Goal: Information Seeking & Learning: Learn about a topic

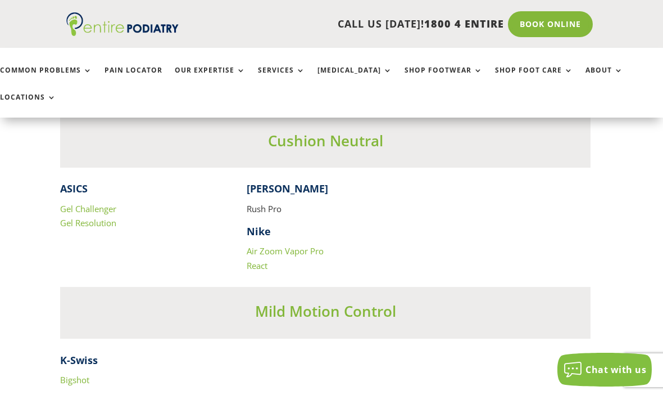
scroll to position [2223, 0]
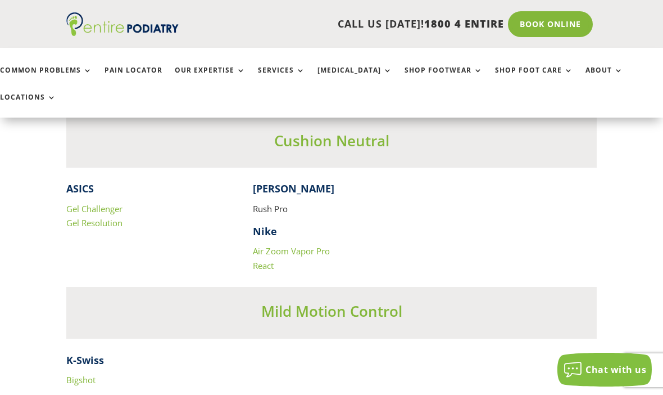
click at [151, 69] on link "Pain Locator" at bounding box center [134, 78] width 58 height 24
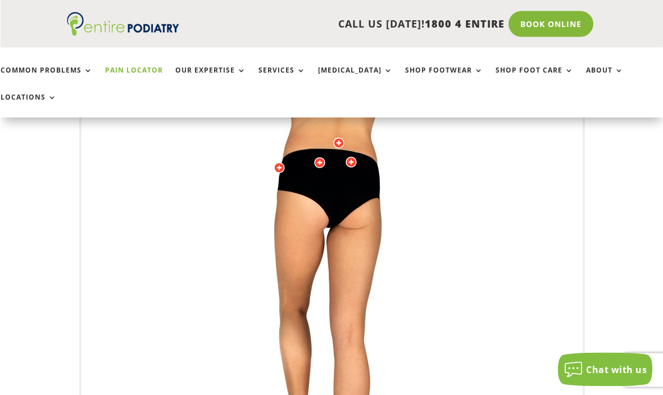
scroll to position [168, 0]
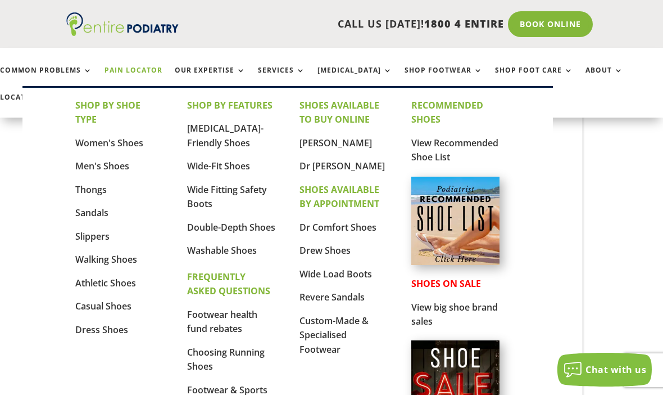
click at [99, 239] on link "Slippers" at bounding box center [92, 236] width 34 height 12
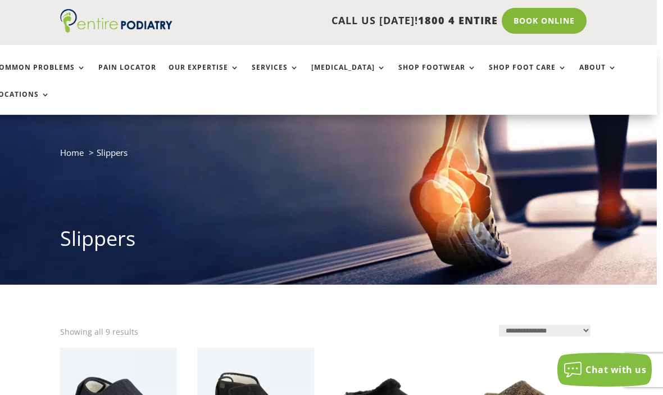
scroll to position [0, 6]
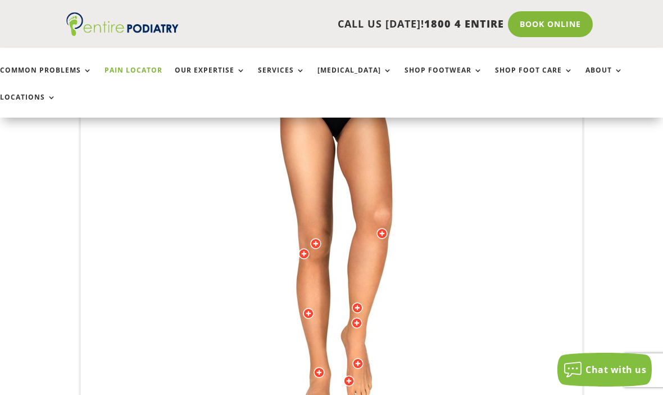
scroll to position [281, 0]
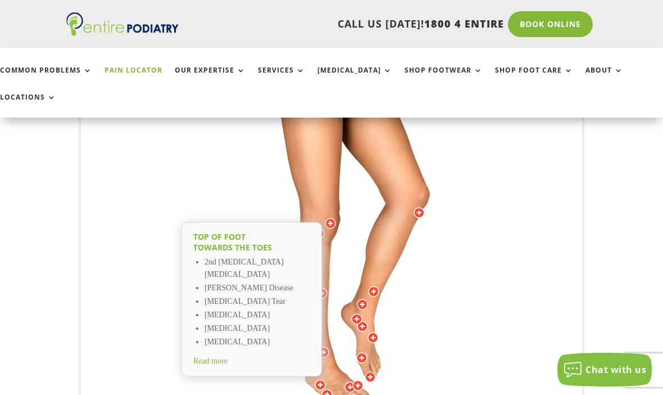
click at [221, 356] on span "Read more" at bounding box center [210, 360] width 34 height 8
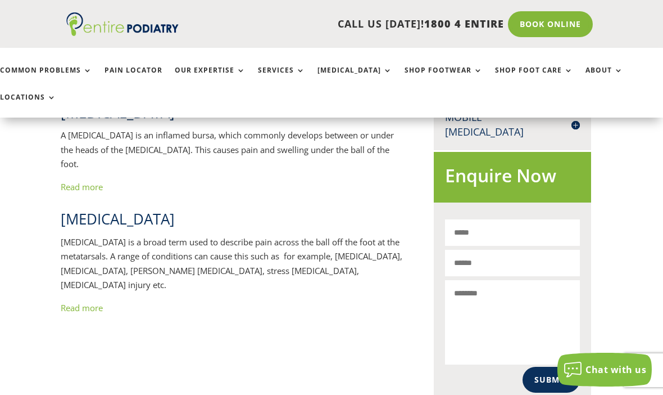
scroll to position [638, 6]
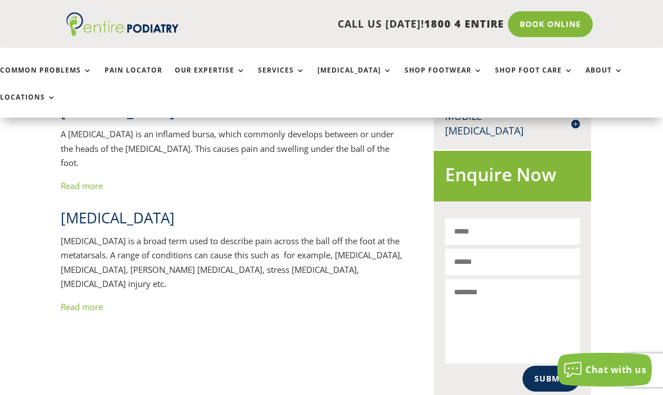
click at [93, 301] on link "Read more" at bounding box center [82, 306] width 42 height 11
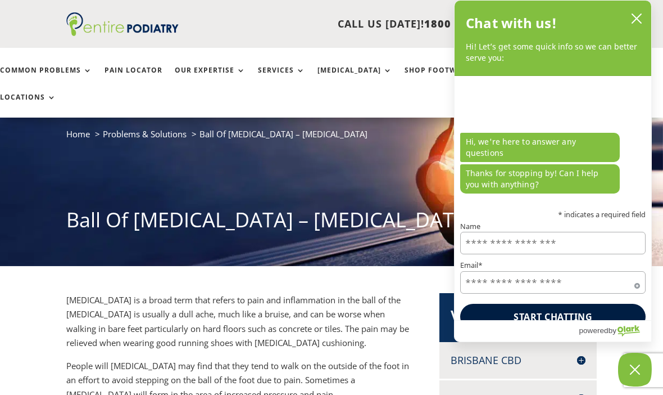
scroll to position [51, 0]
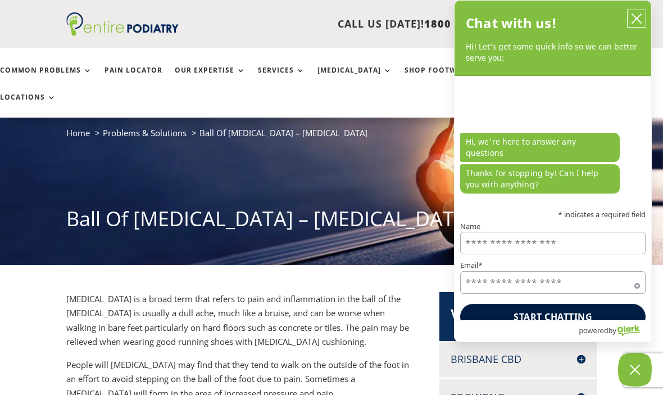
click at [634, 18] on icon "close chatbox" at bounding box center [636, 18] width 11 height 11
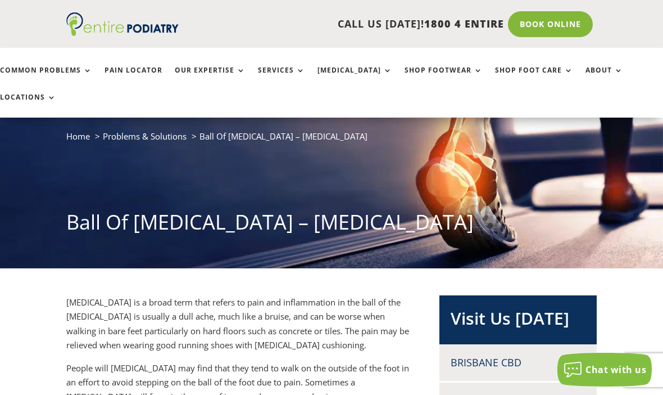
scroll to position [48, 0]
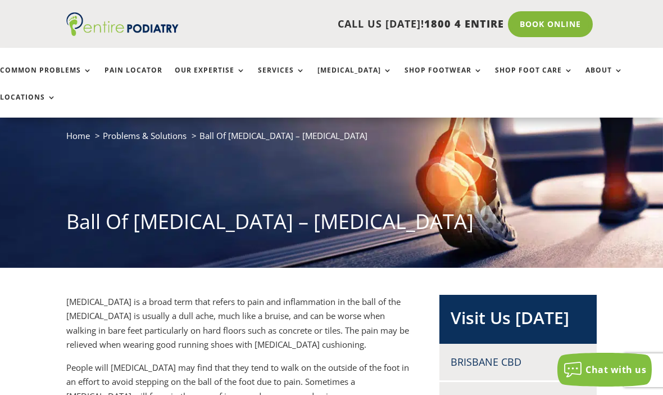
click at [81, 130] on span "Home" at bounding box center [78, 135] width 24 height 11
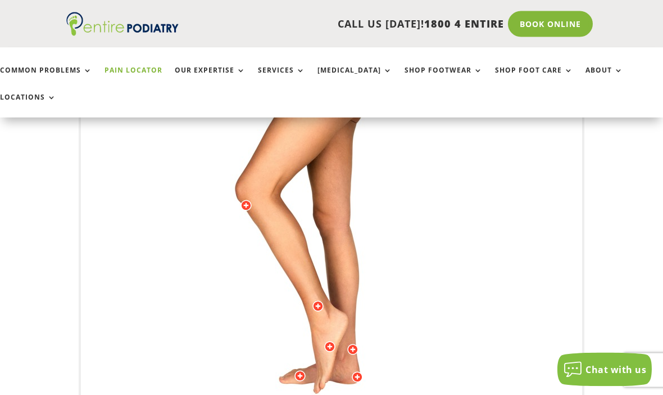
scroll to position [291, 0]
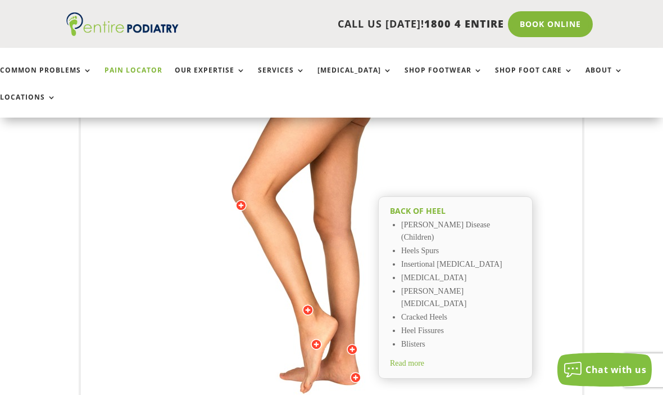
click at [427, 330] on div "Back of Heel Severs Disease (Children) Heels Spurs Insertional Achilles Tendino…" at bounding box center [455, 287] width 155 height 183
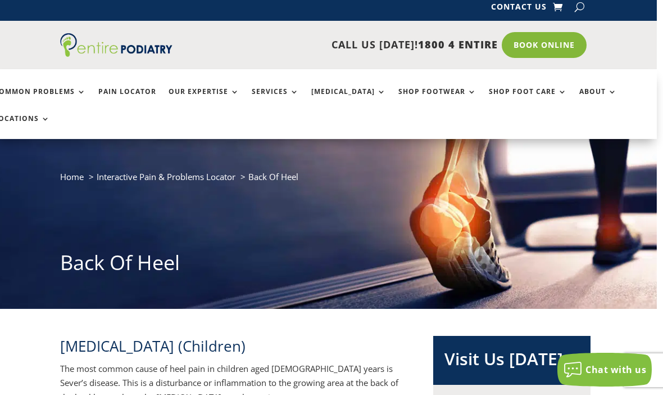
scroll to position [0, 6]
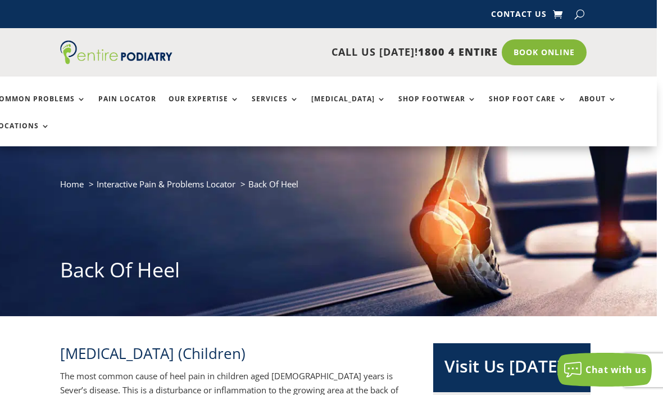
click at [282, 178] on span "Back Of Heel" at bounding box center [273, 183] width 50 height 11
click at [266, 176] on ol "Home Interactive Pain & Problems Locator Back Of Heel" at bounding box center [325, 187] width 531 height 23
click at [250, 176] on li "Back Of Heel" at bounding box center [273, 183] width 50 height 15
click at [50, 122] on link "Locations" at bounding box center [22, 134] width 56 height 24
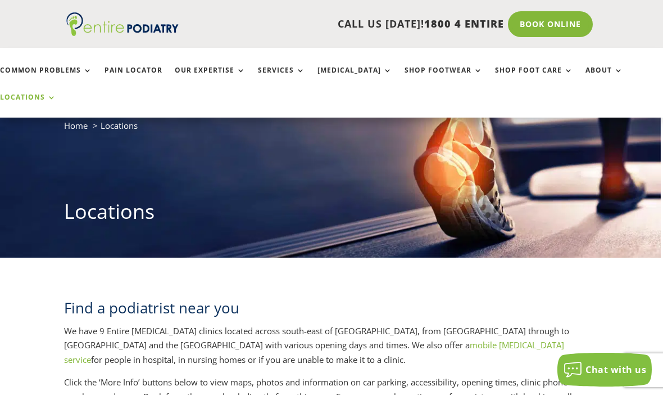
scroll to position [58, 3]
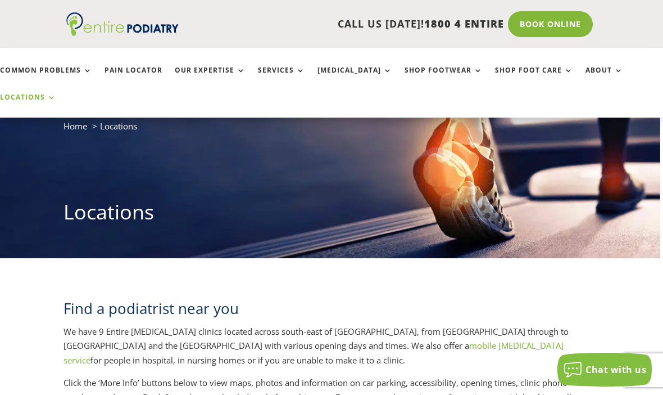
click at [142, 70] on link "Pain Locator" at bounding box center [134, 78] width 58 height 24
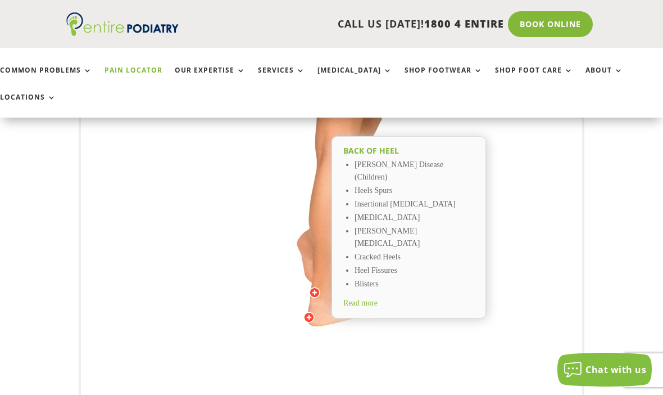
scroll to position [351, 0]
click at [369, 298] on span "Read more" at bounding box center [360, 302] width 34 height 8
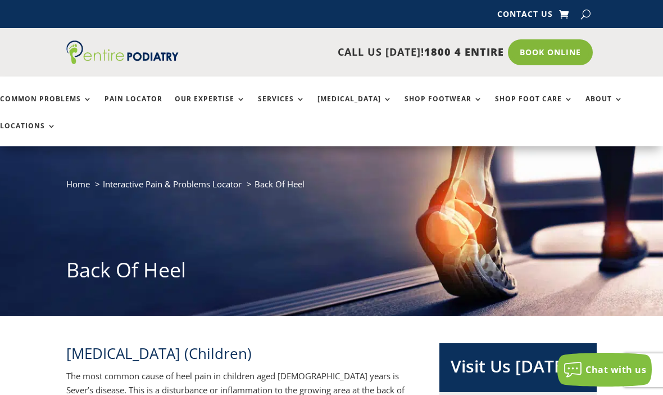
click at [152, 101] on link "Pain Locator" at bounding box center [134, 107] width 58 height 24
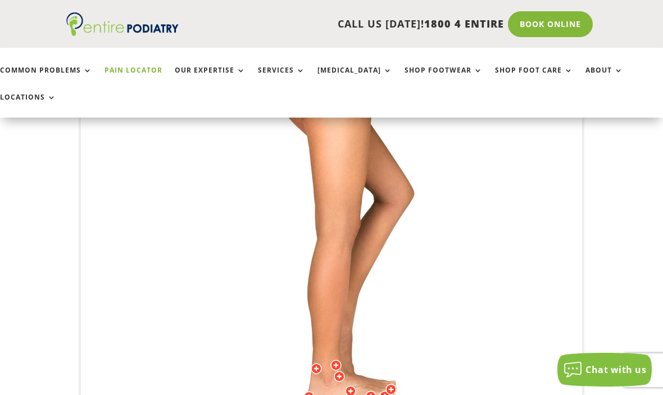
scroll to position [272, 0]
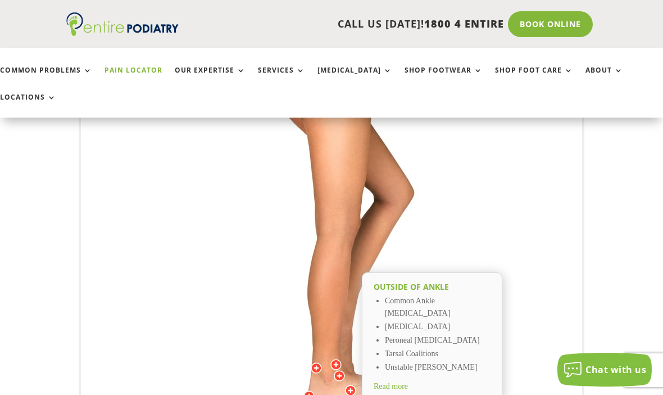
click at [440, 347] on li "Tarsal Coalitions" at bounding box center [438, 353] width 106 height 13
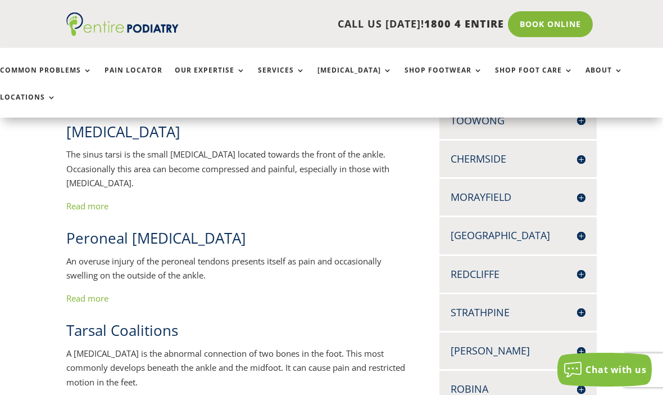
scroll to position [328, 0]
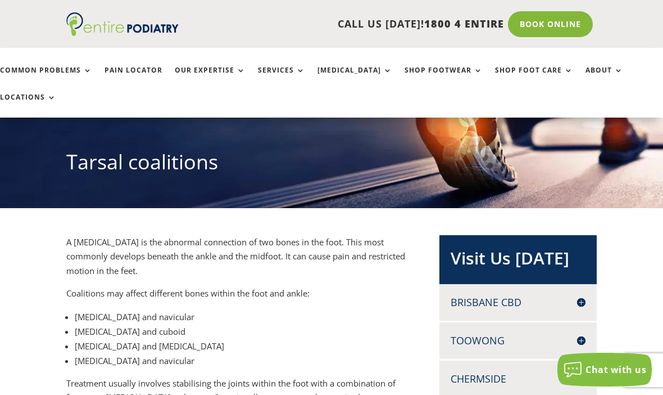
scroll to position [111, 0]
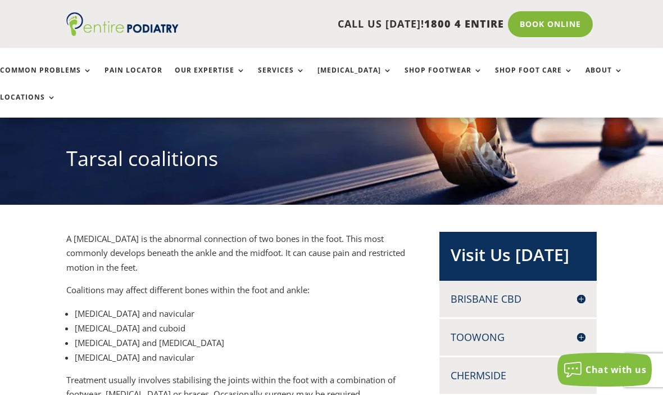
click at [166, 307] on span "[MEDICAL_DATA] and navicular" at bounding box center [135, 312] width 120 height 11
click at [126, 351] on span "[MEDICAL_DATA] and navicular" at bounding box center [135, 356] width 120 height 11
click at [130, 351] on span "[MEDICAL_DATA] and navicular" at bounding box center [135, 356] width 120 height 11
click at [139, 322] on span "[MEDICAL_DATA] and cuboid" at bounding box center [130, 327] width 111 height 11
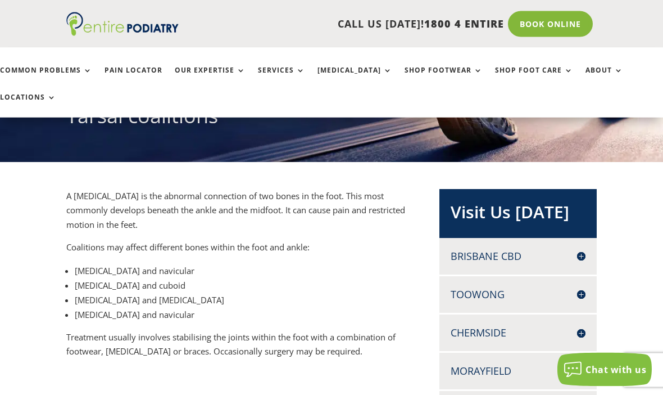
scroll to position [158, 0]
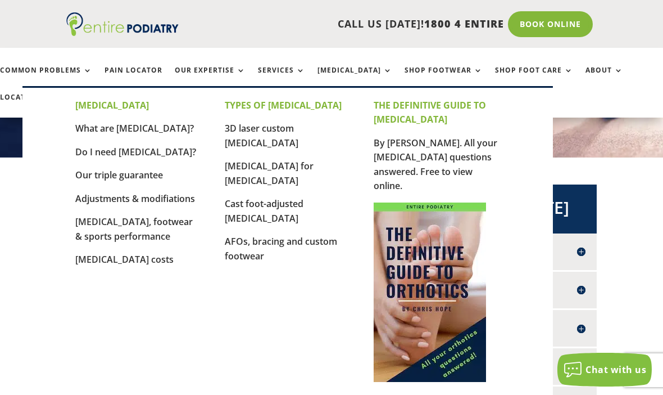
click at [438, 284] on img at bounding box center [430, 291] width 112 height 179
